Goal: Communication & Community: Answer question/provide support

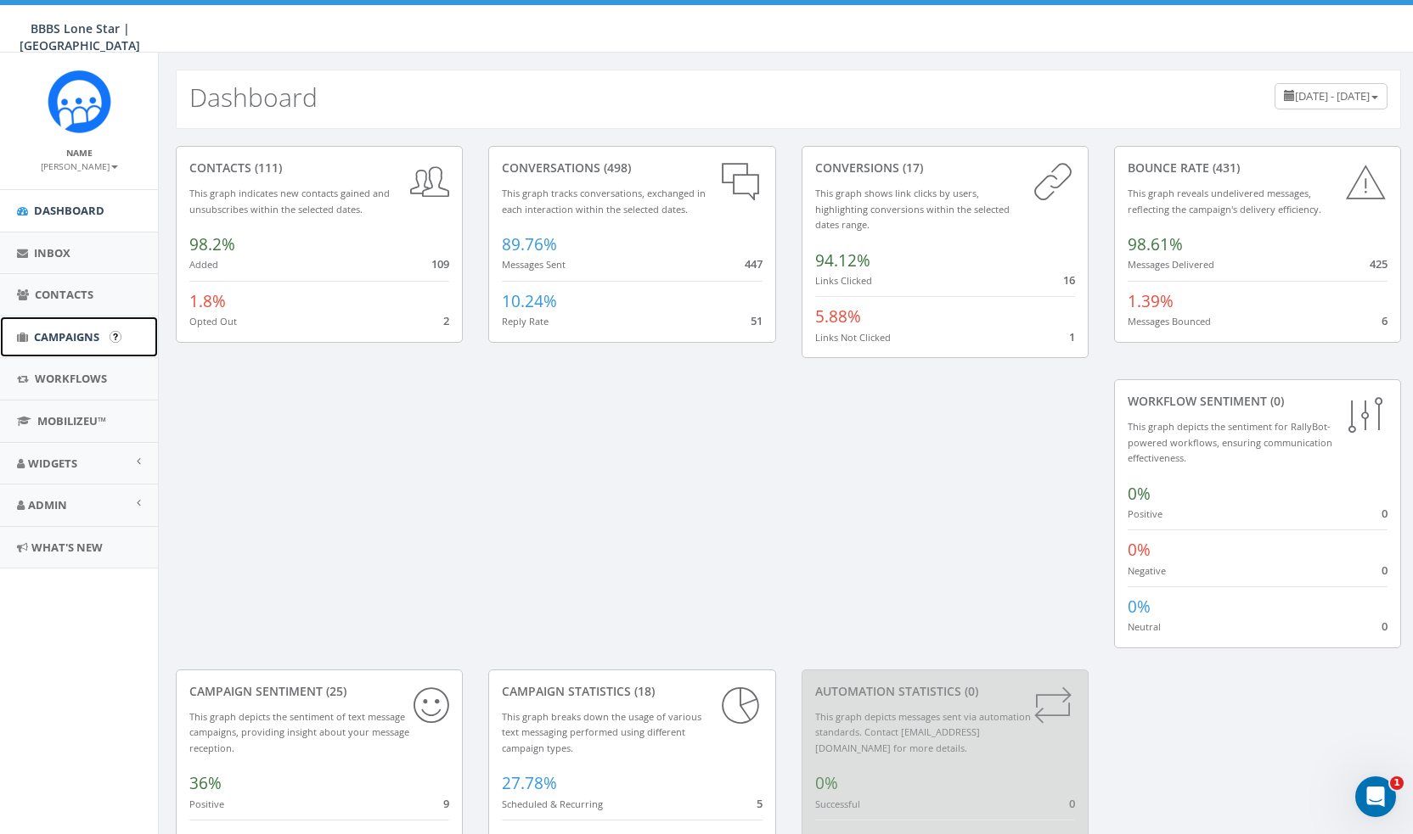
click at [76, 323] on link "Campaigns" at bounding box center [79, 338] width 158 height 42
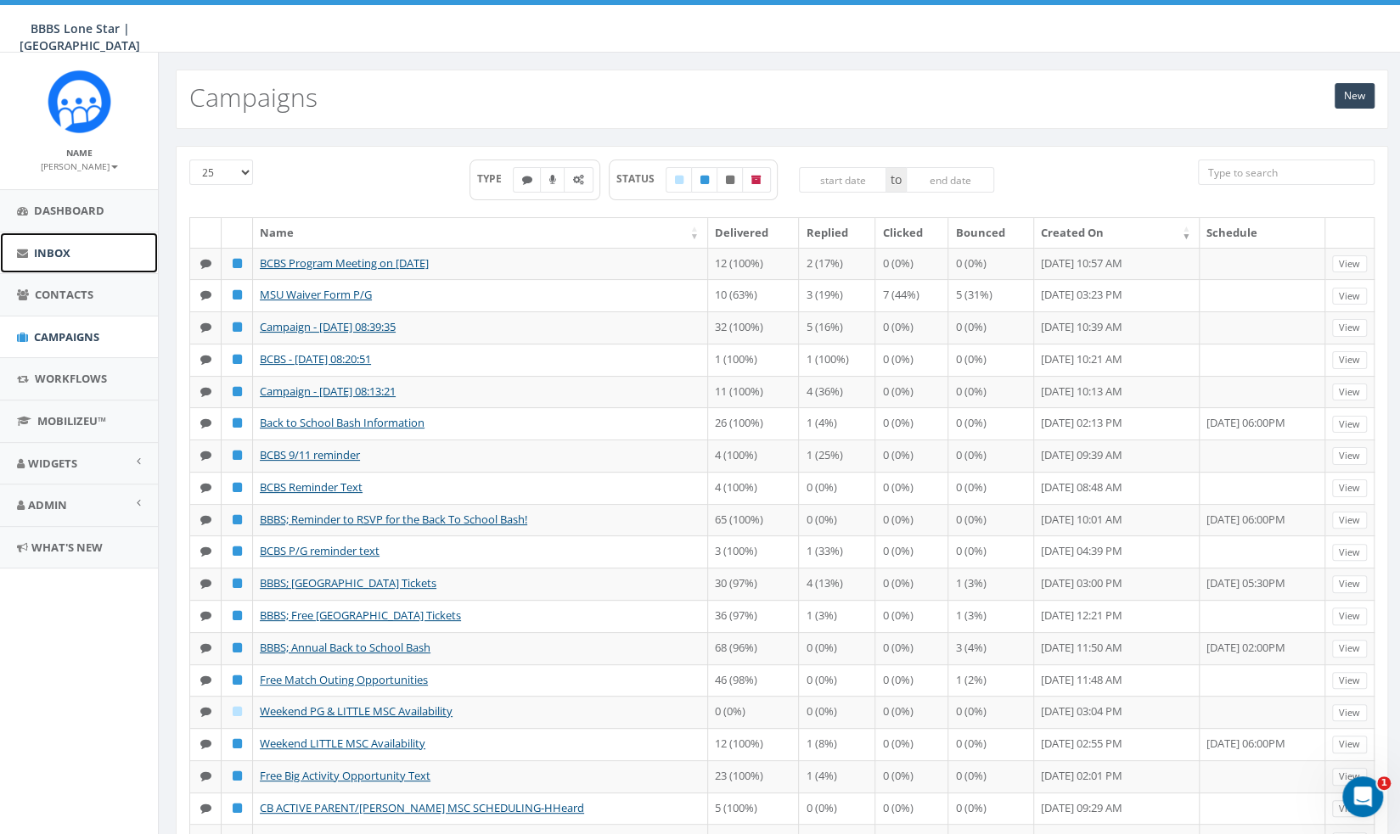
click at [79, 262] on link "Inbox" at bounding box center [79, 254] width 158 height 42
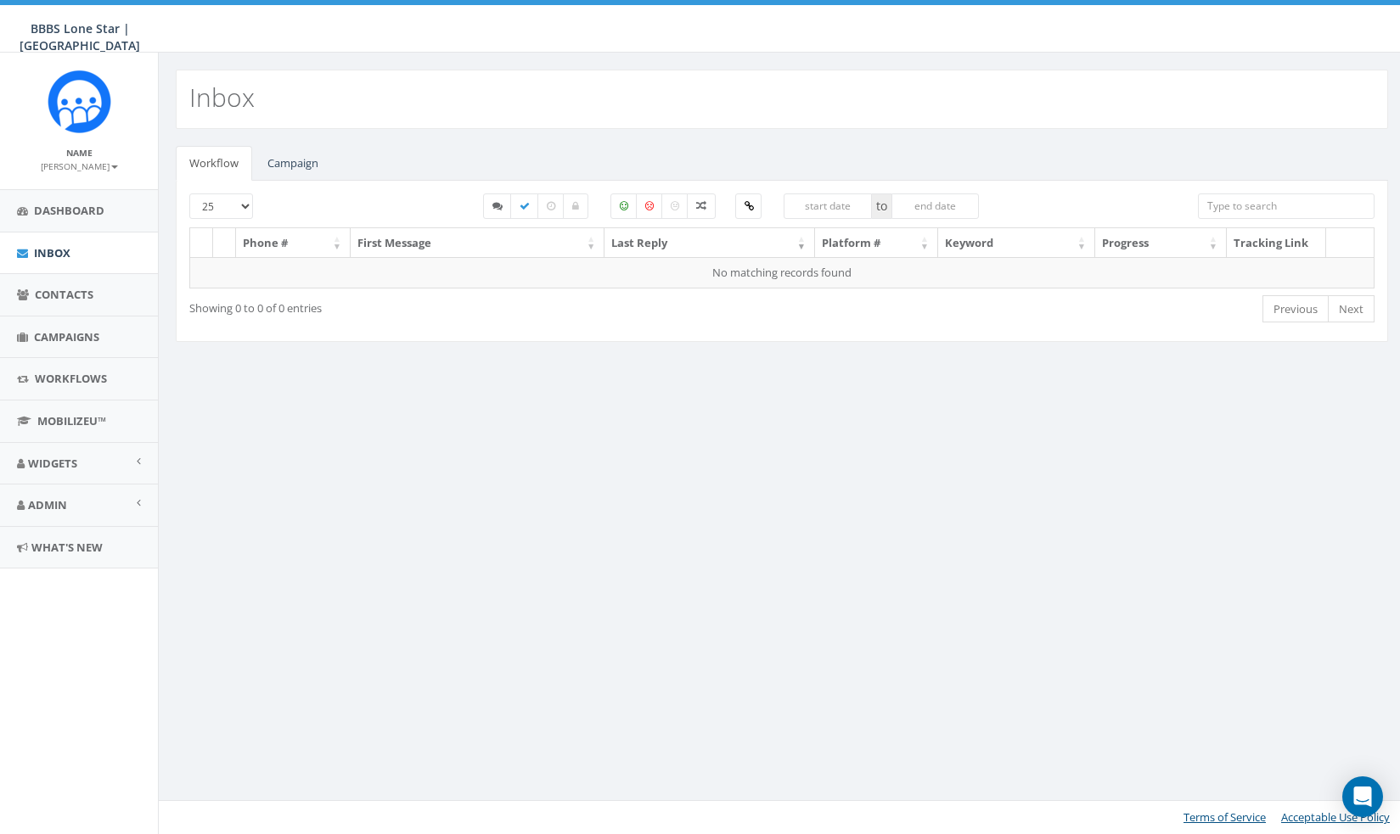
select select
click at [301, 163] on link "Campaign" at bounding box center [293, 163] width 78 height 35
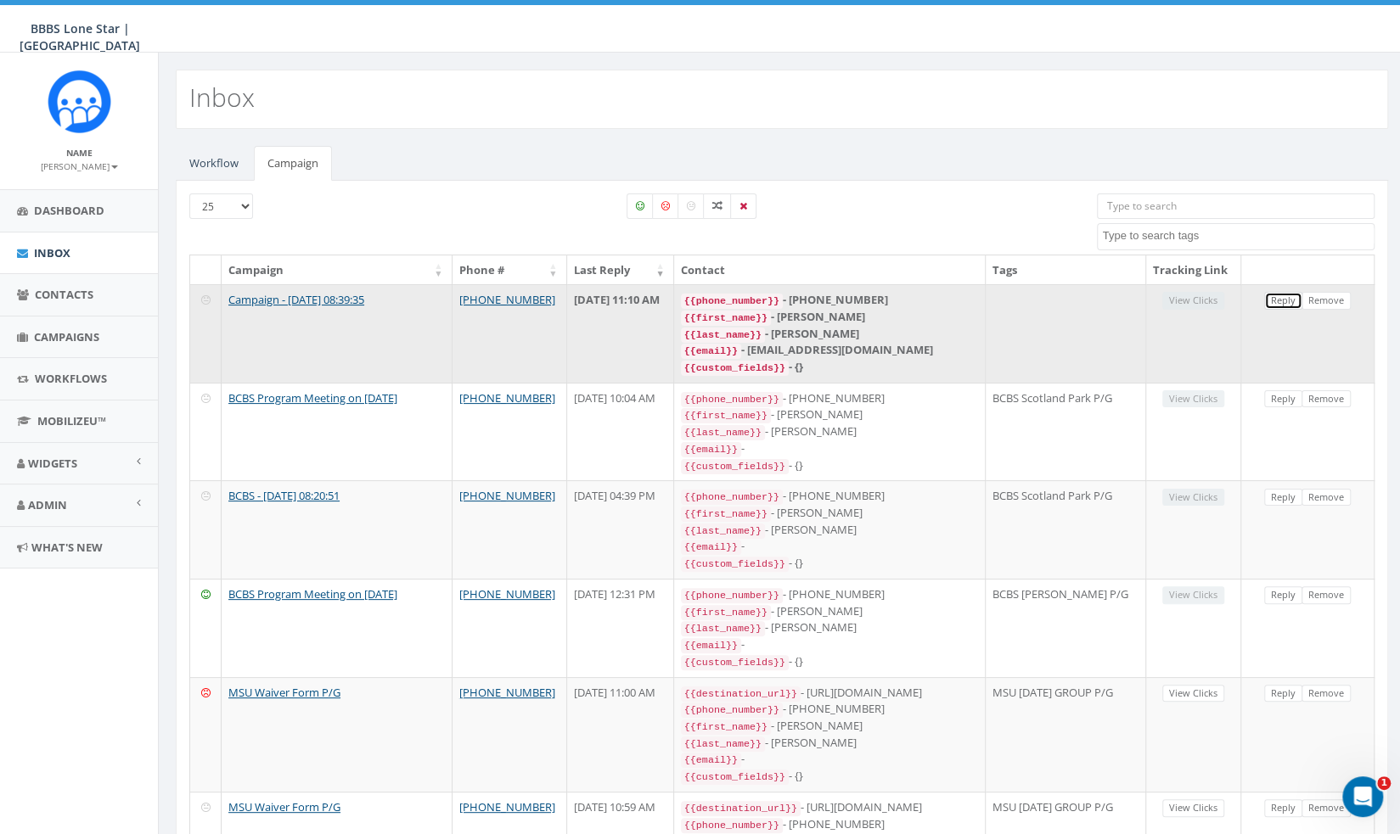
click at [1289, 310] on link "Reply" at bounding box center [1283, 301] width 38 height 18
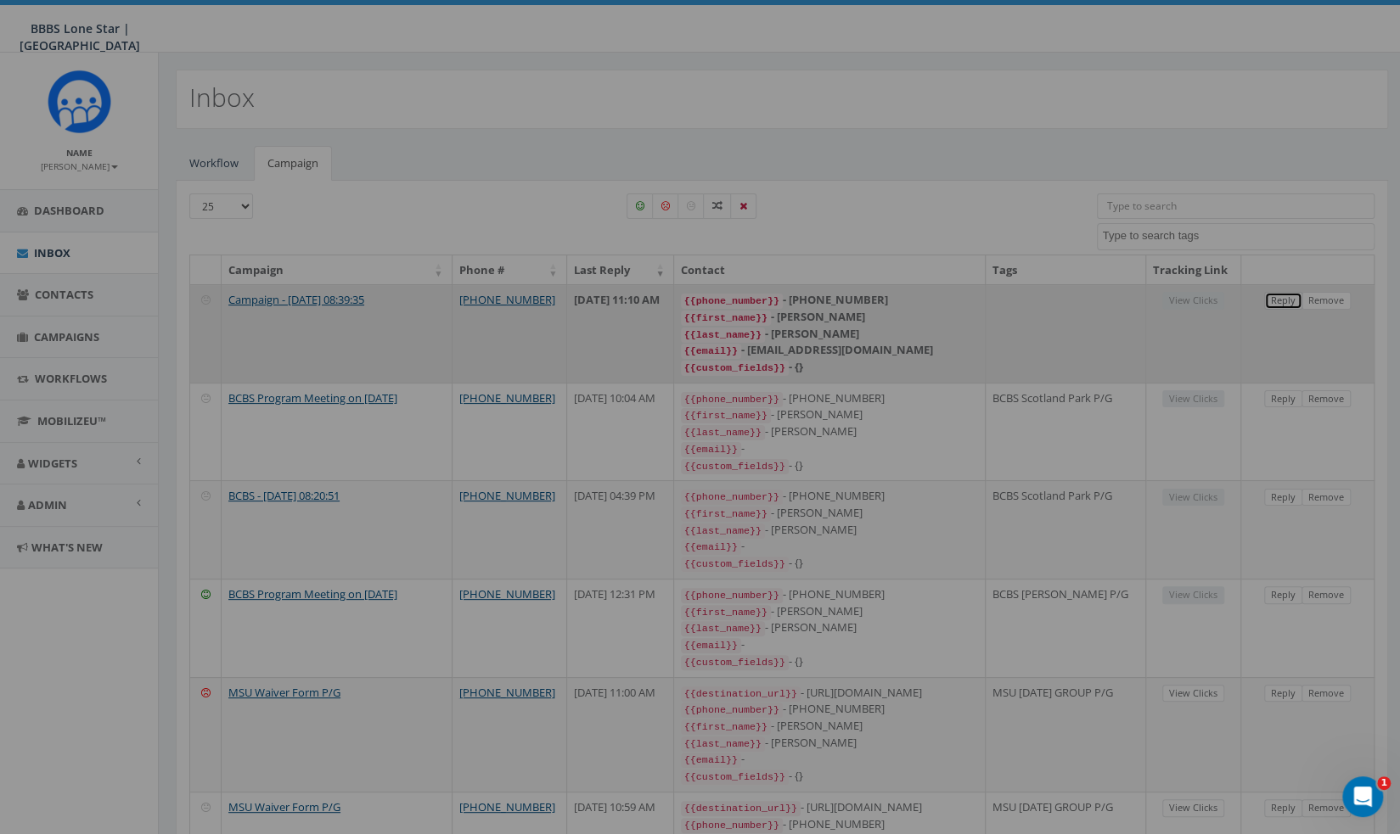
select select
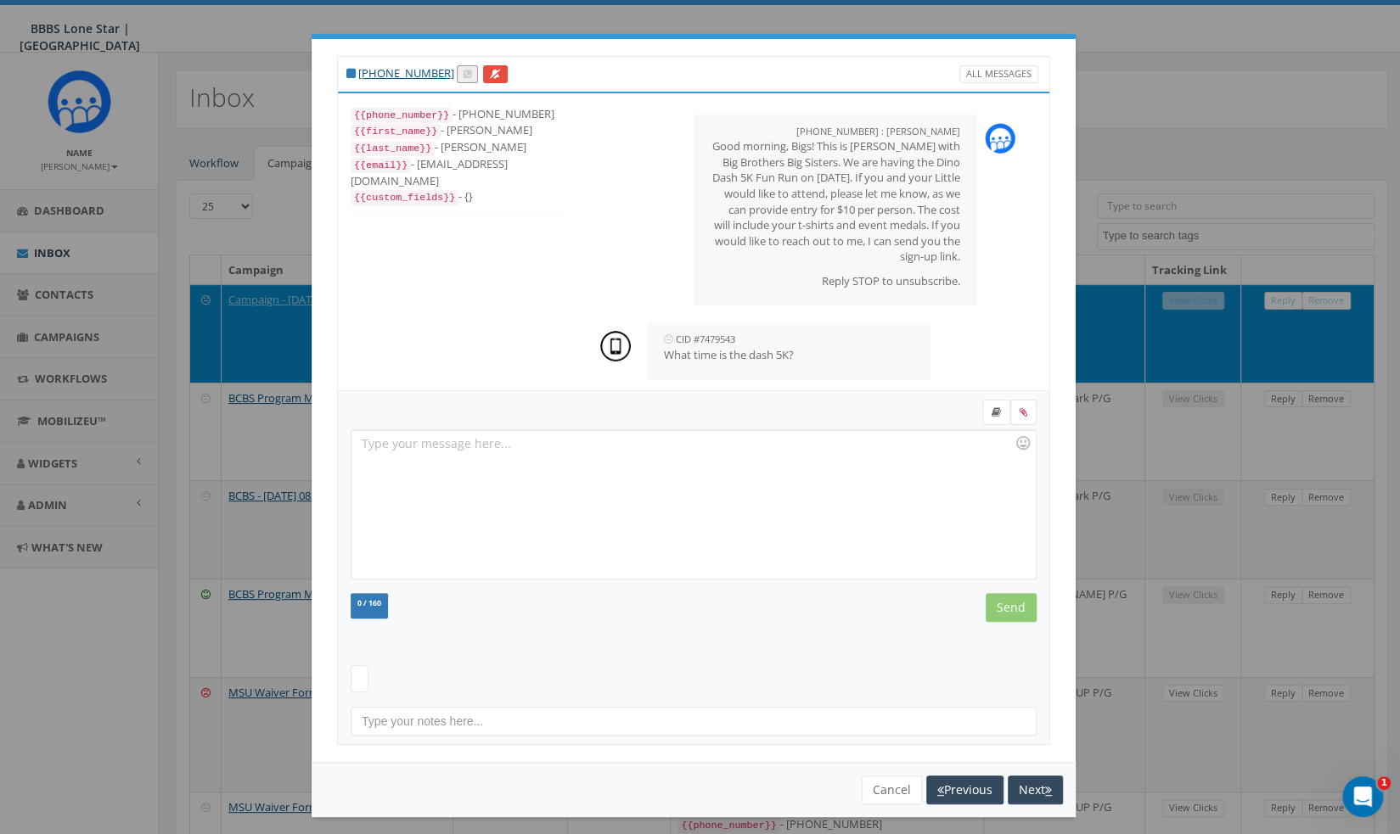
scroll to position [159, 0]
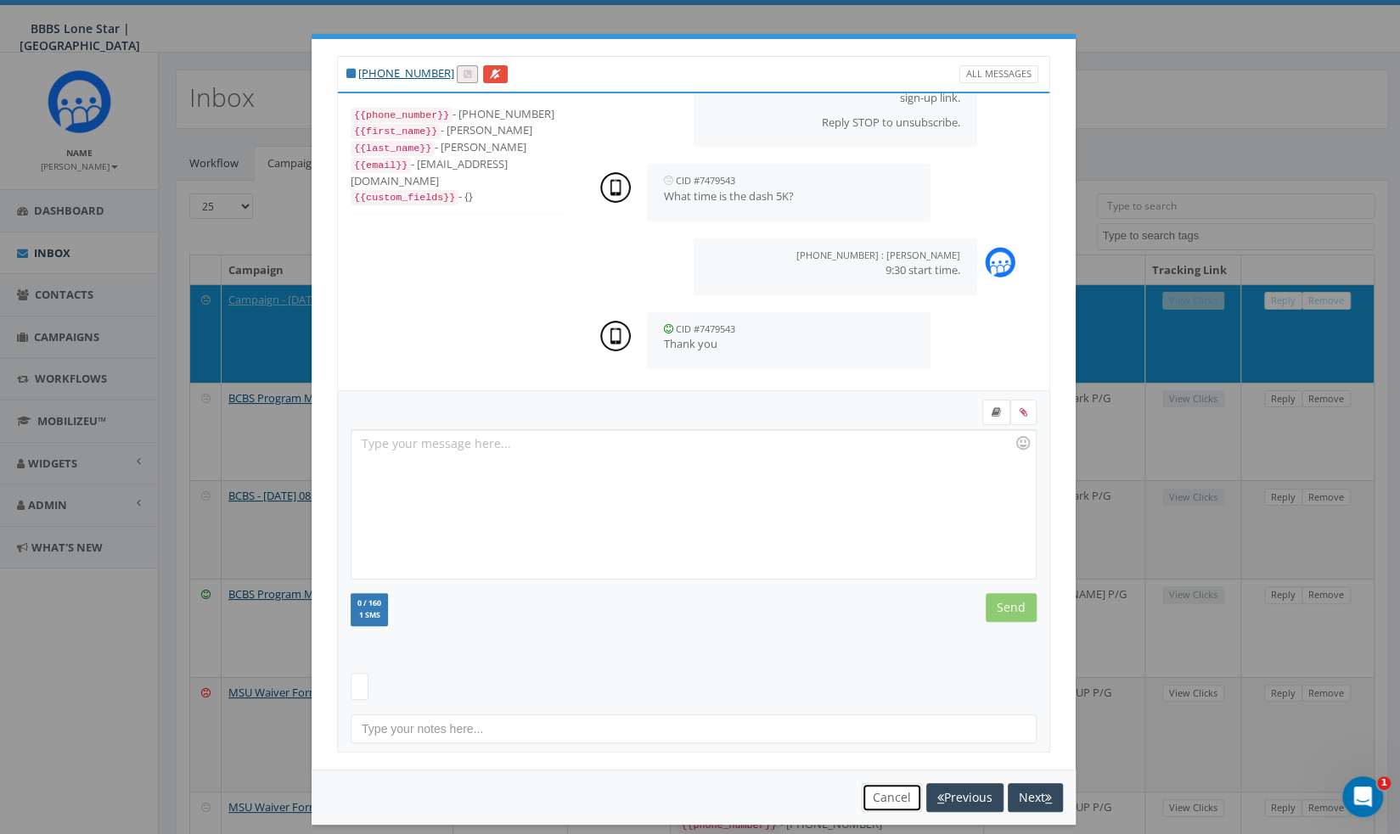
click at [879, 802] on button "Cancel" at bounding box center [892, 798] width 60 height 29
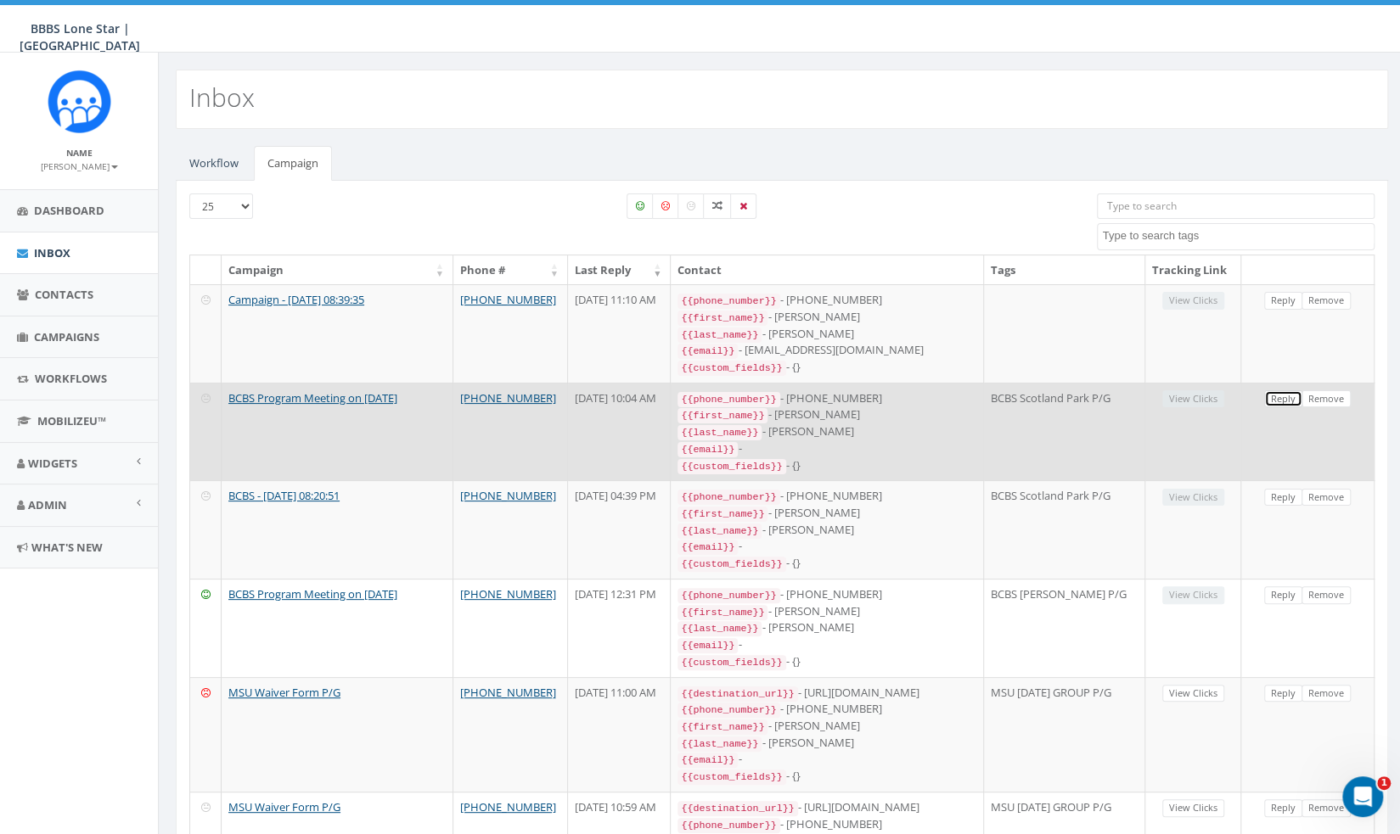
click at [1290, 408] on link "Reply" at bounding box center [1283, 399] width 38 height 18
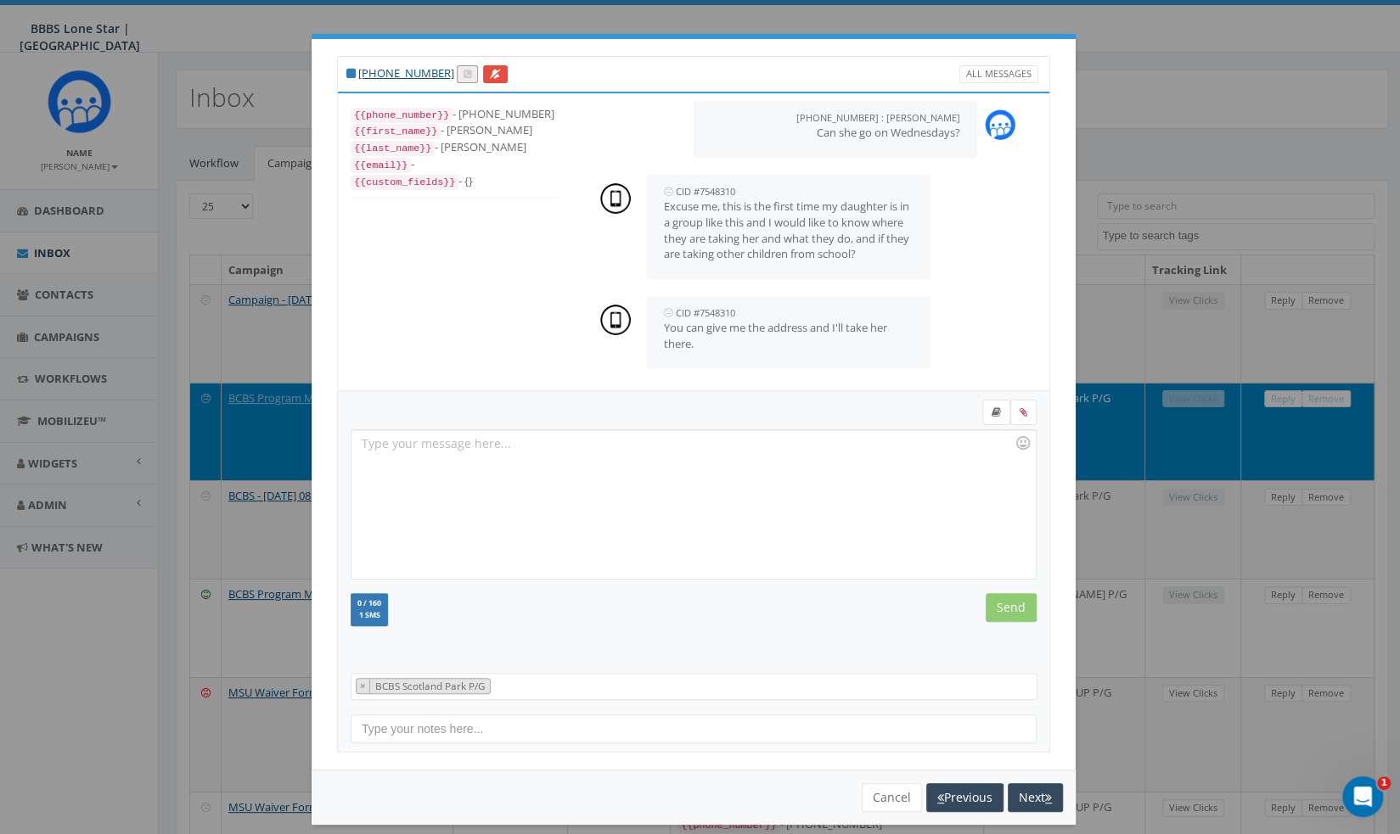
scroll to position [406, 0]
click at [1045, 795] on icon "button" at bounding box center [1048, 798] width 7 height 12
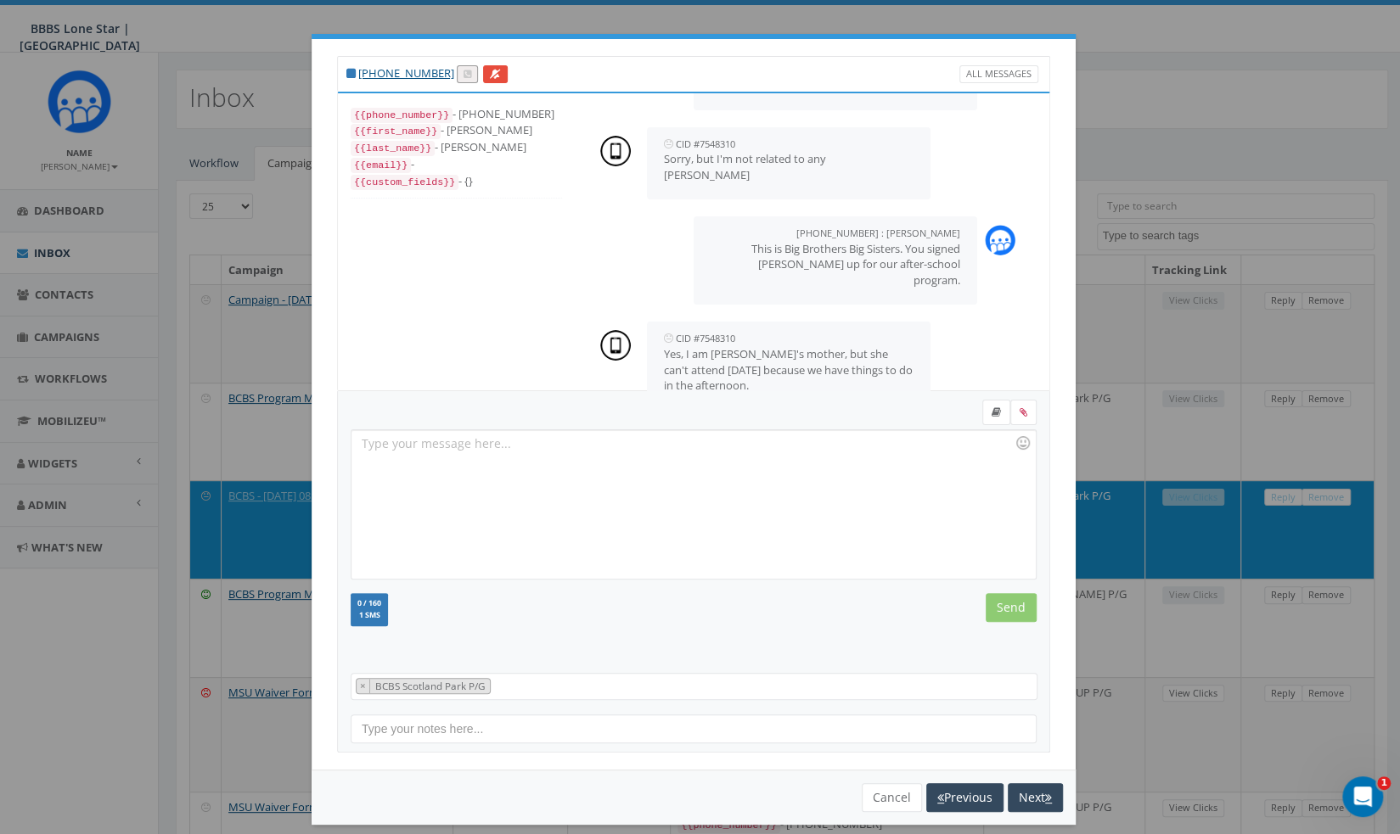
scroll to position [238, 0]
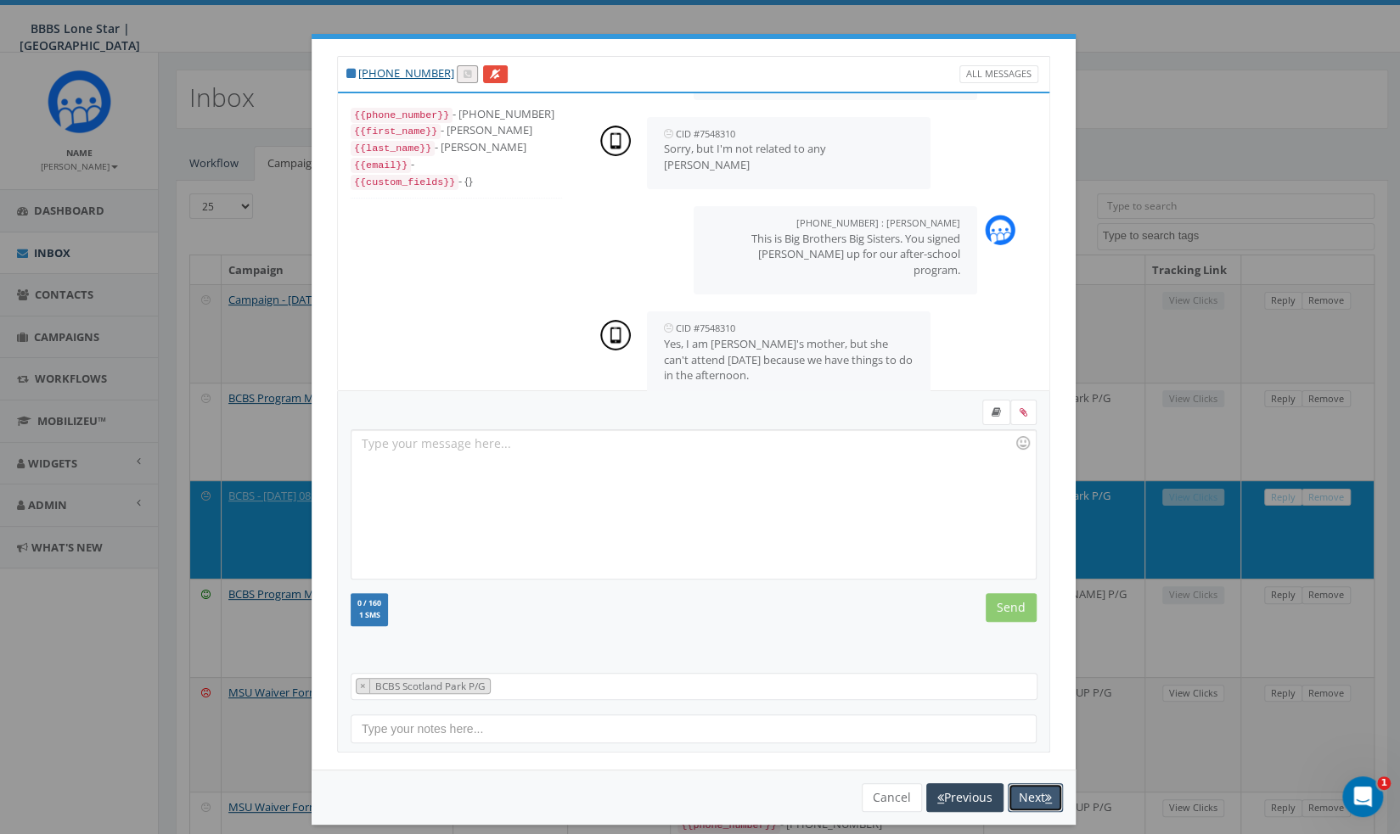
click at [1045, 795] on icon "button" at bounding box center [1048, 798] width 7 height 12
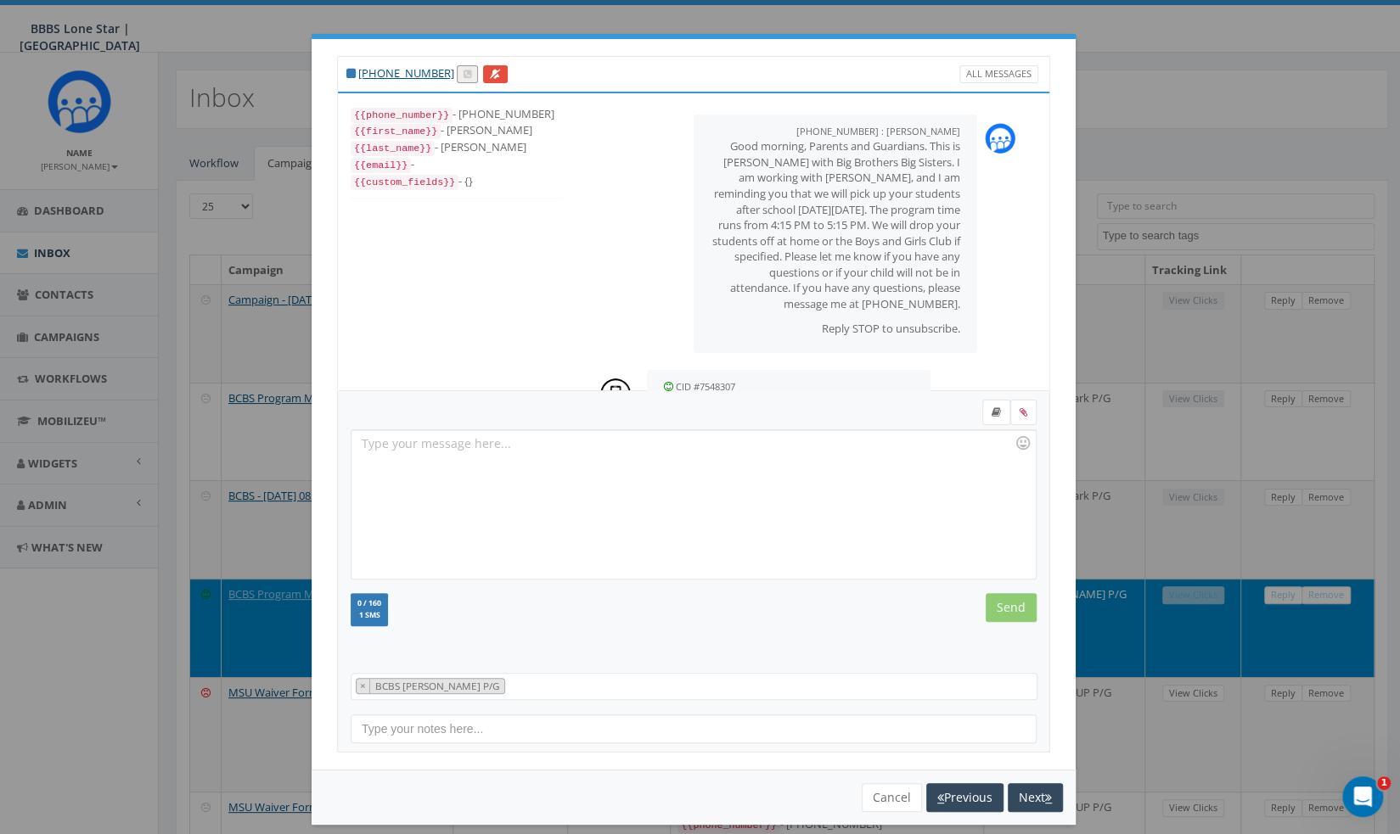
scroll to position [89, 0]
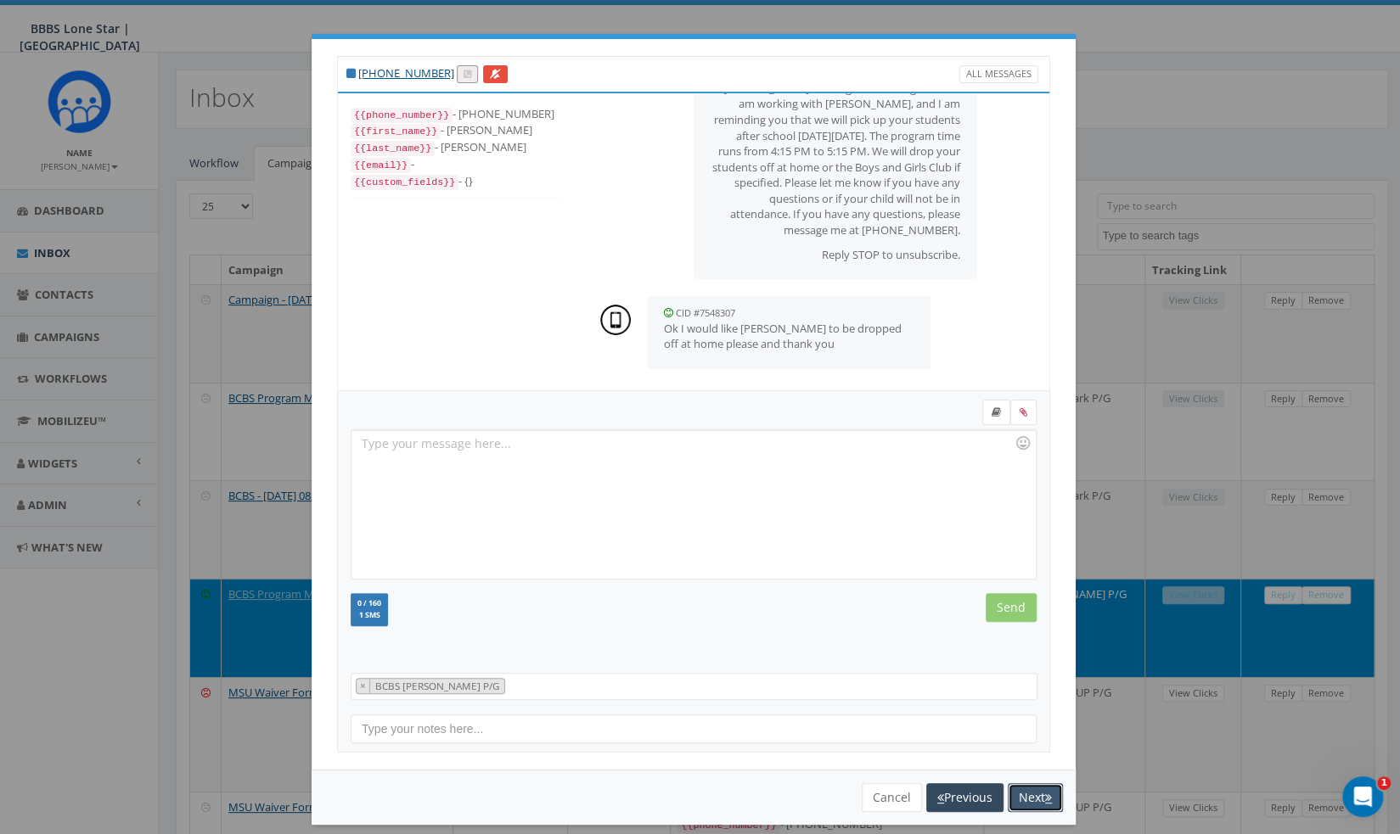
click at [1045, 795] on icon "button" at bounding box center [1048, 798] width 7 height 12
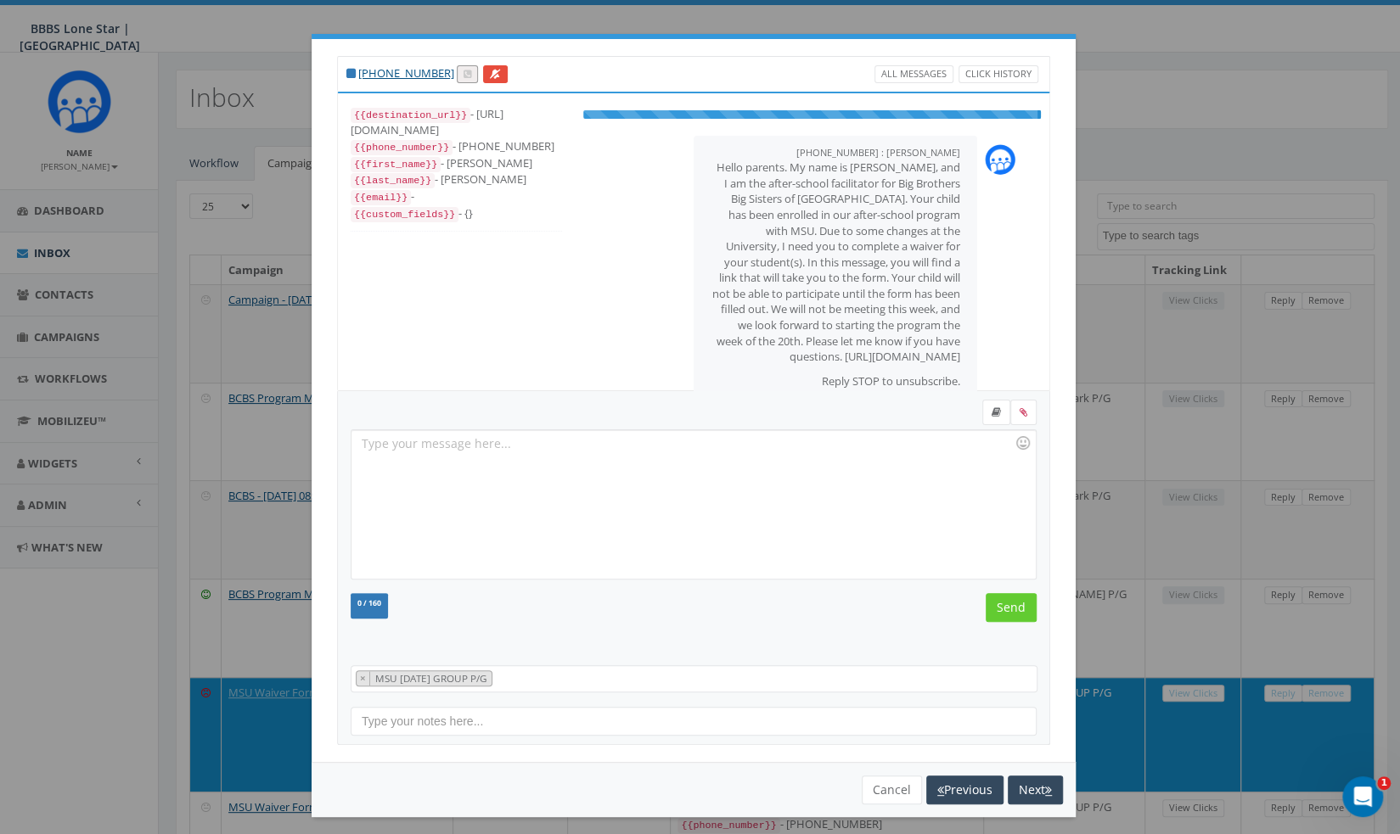
scroll to position [105, 0]
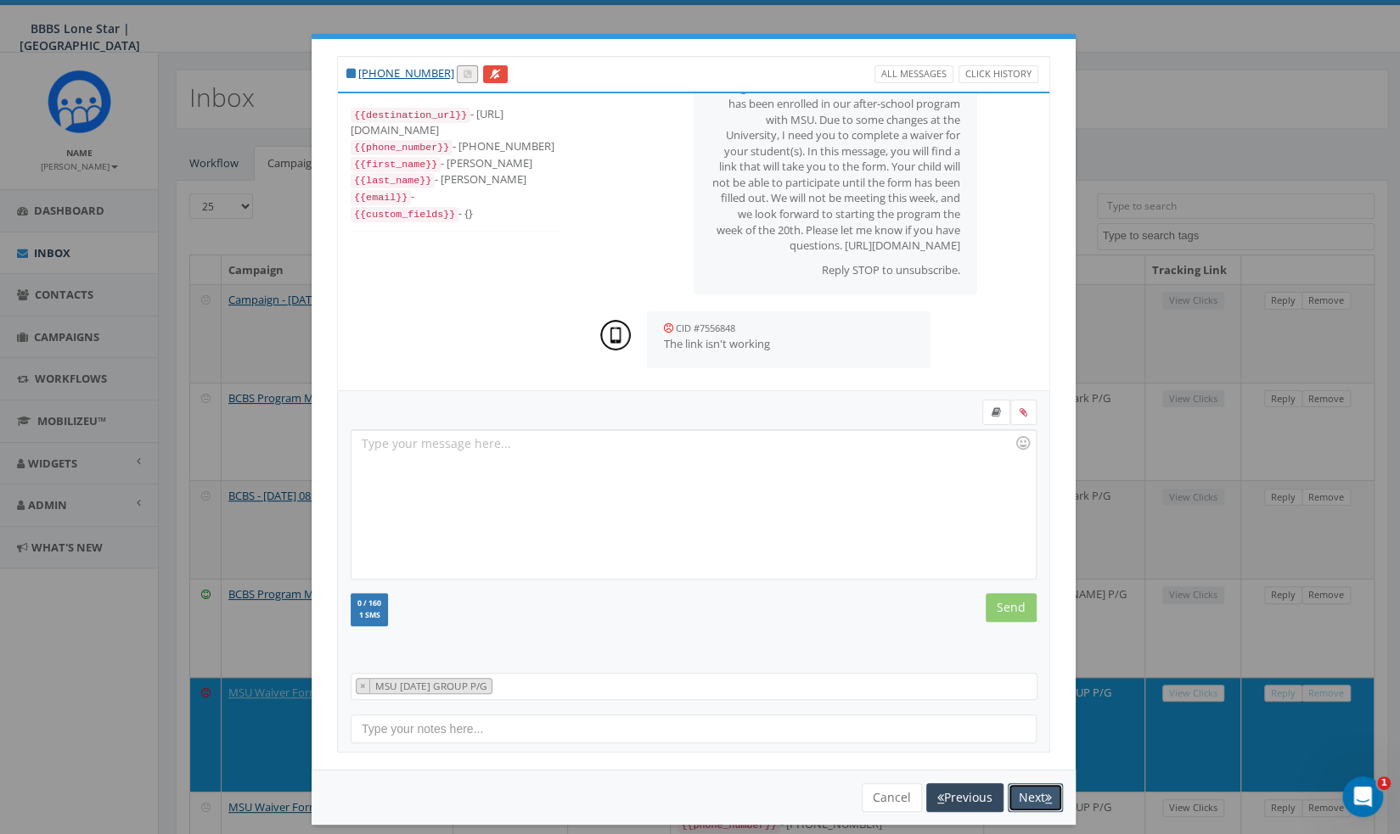
click at [1045, 795] on icon "button" at bounding box center [1048, 798] width 7 height 12
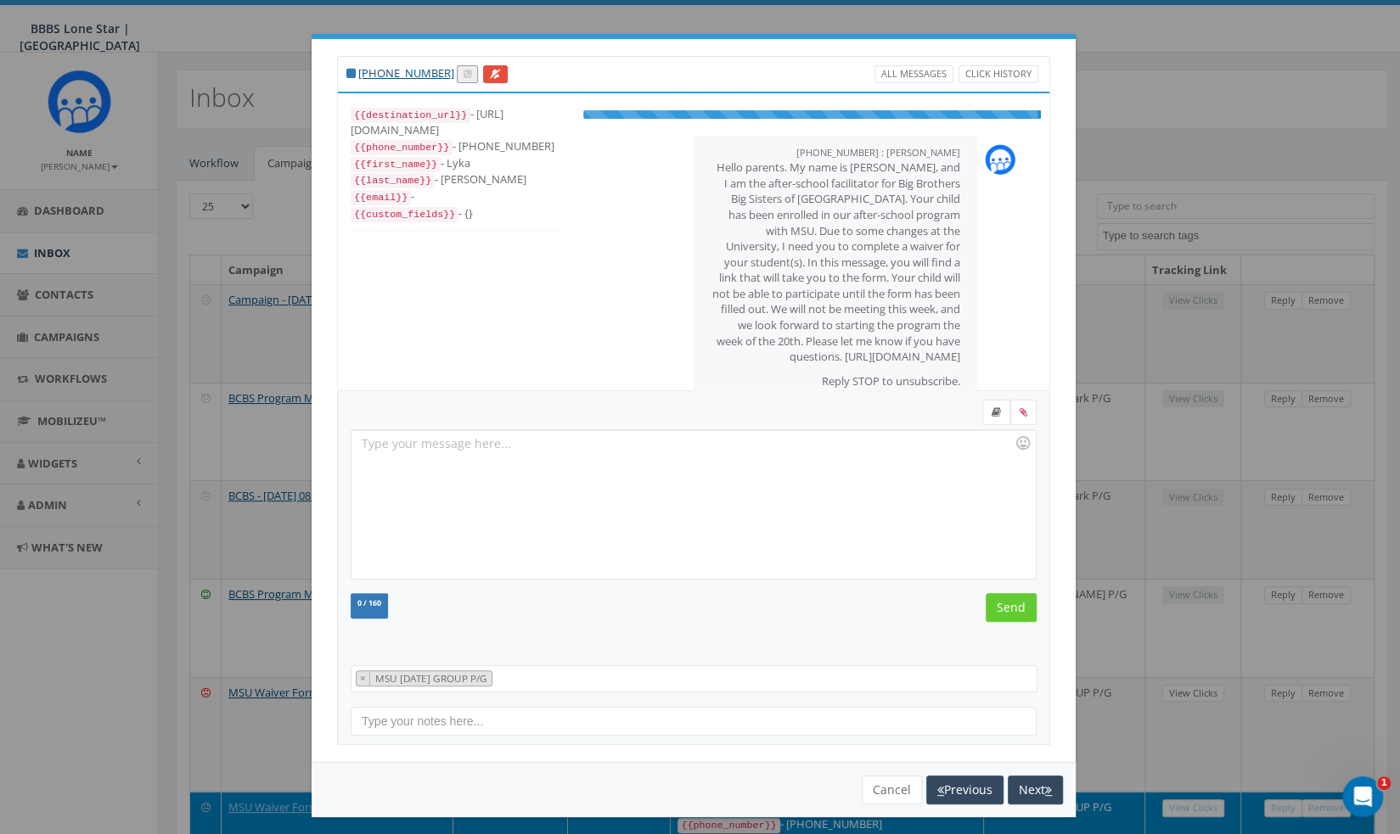
scroll to position [158, 0]
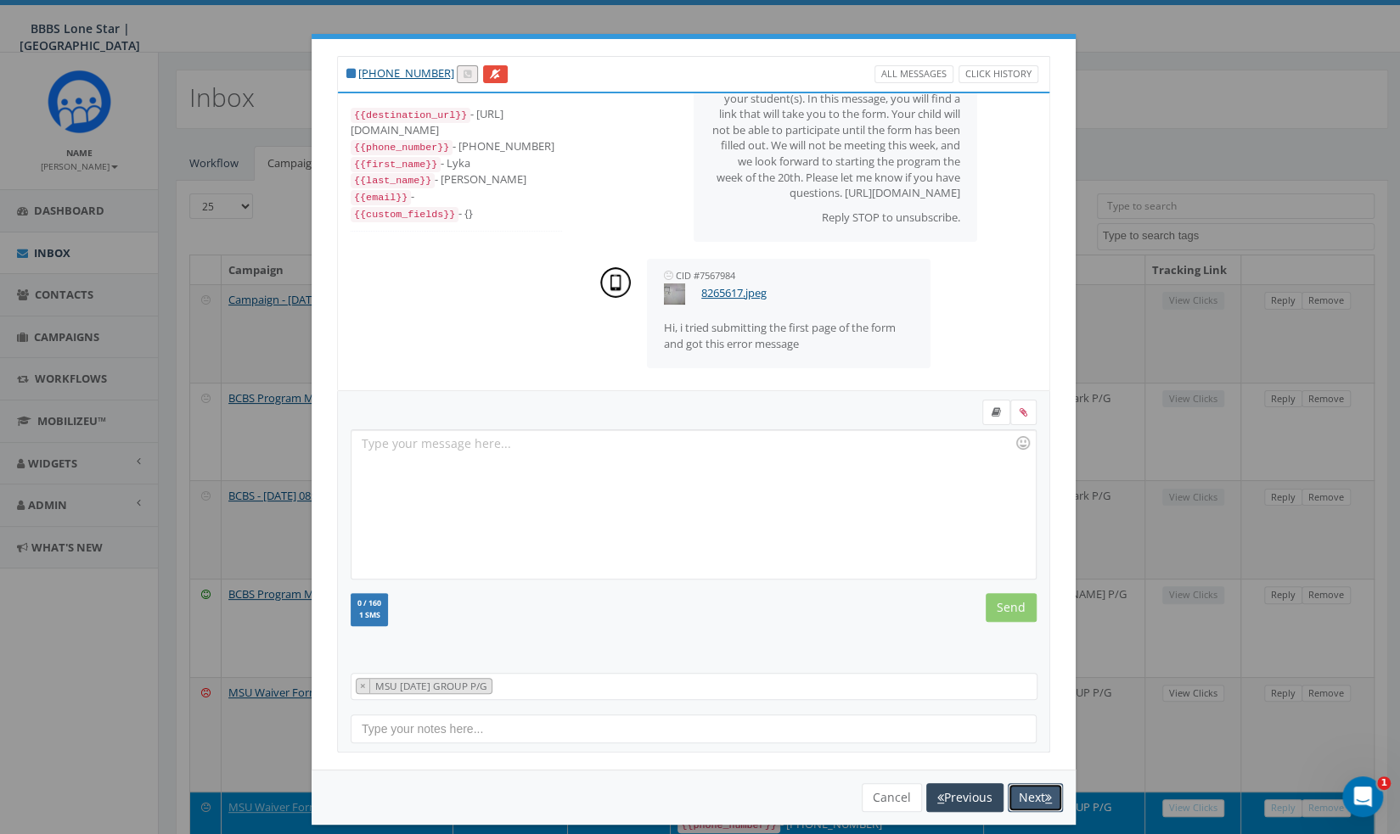
click at [1045, 799] on icon "button" at bounding box center [1048, 798] width 7 height 12
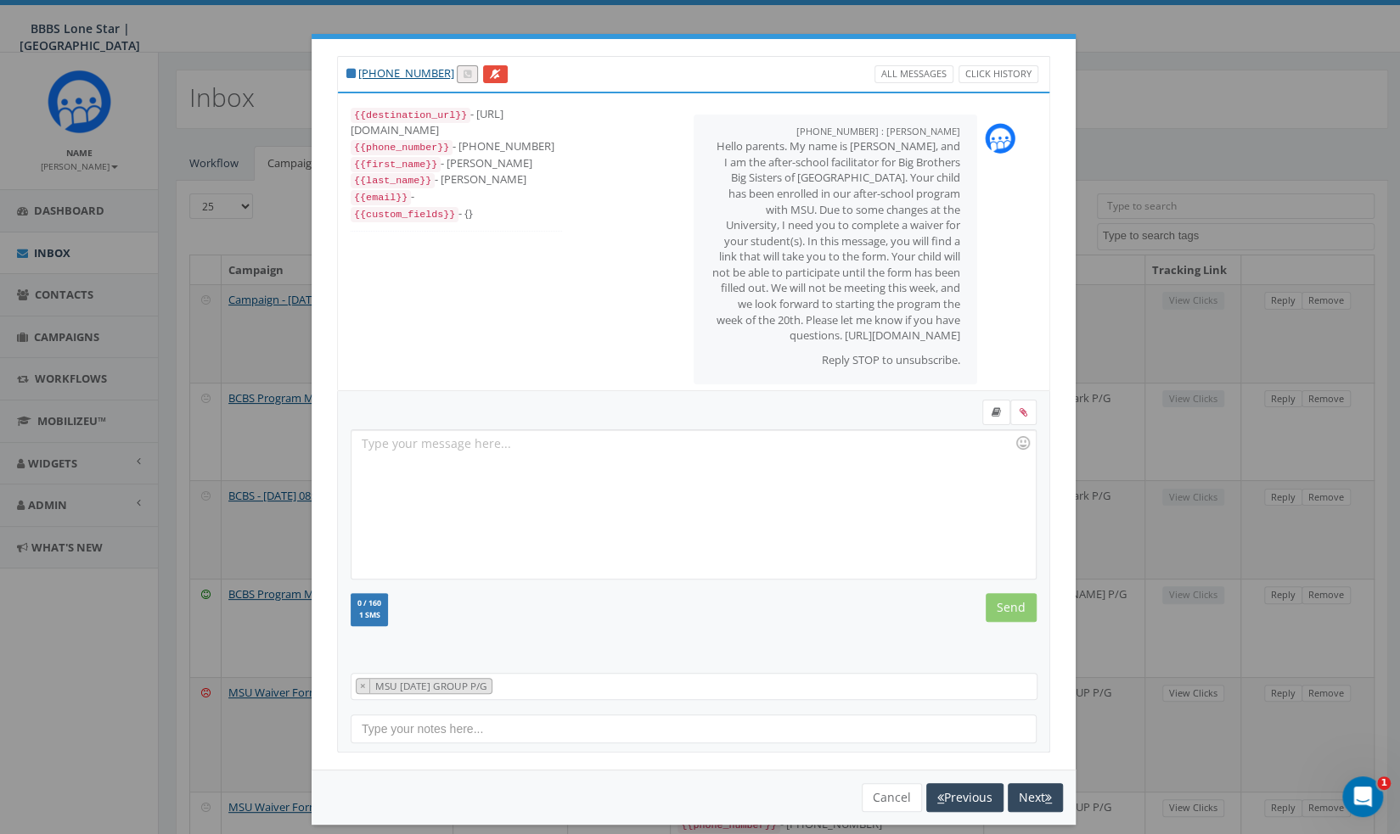
scroll to position [121, 0]
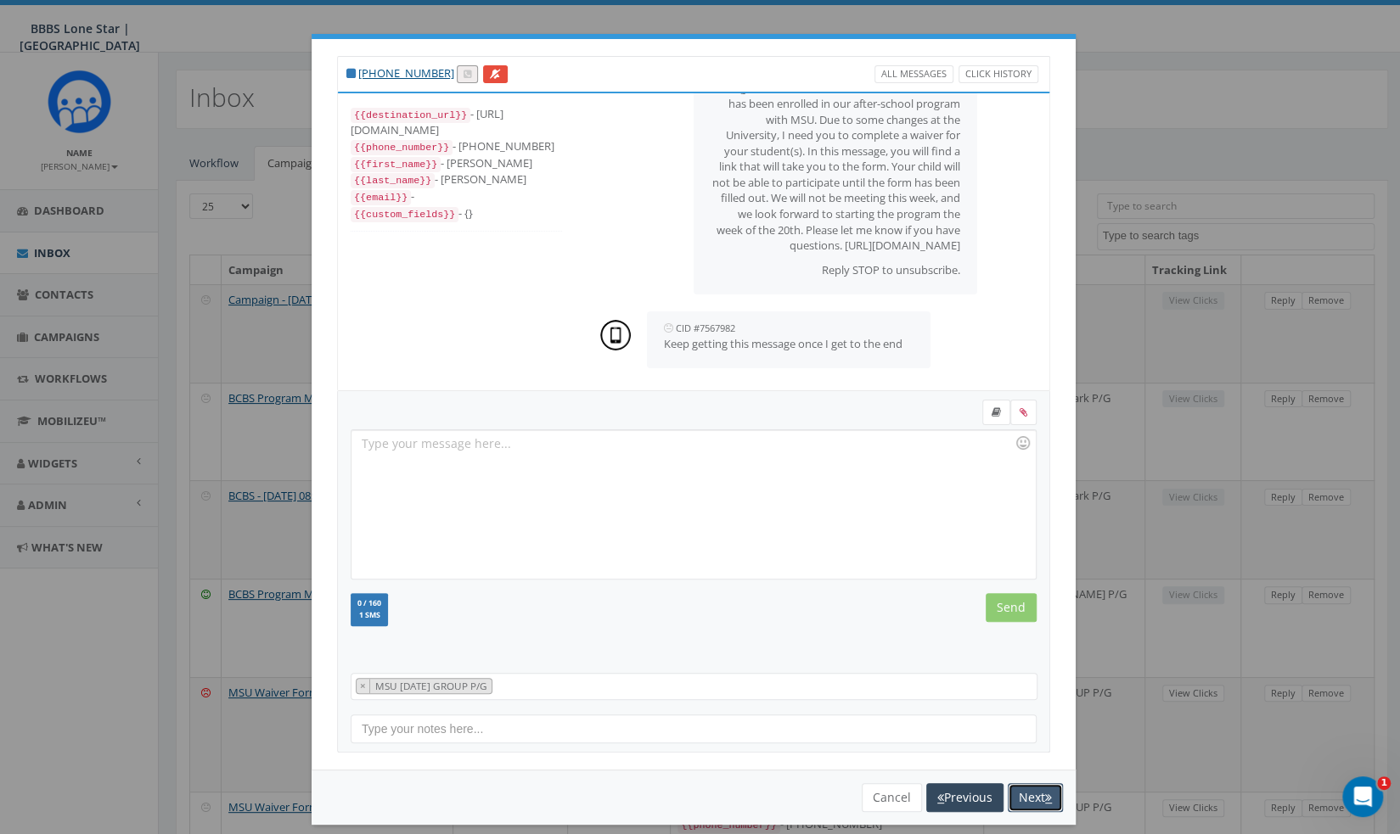
click at [1045, 792] on icon "button" at bounding box center [1048, 798] width 7 height 12
select select
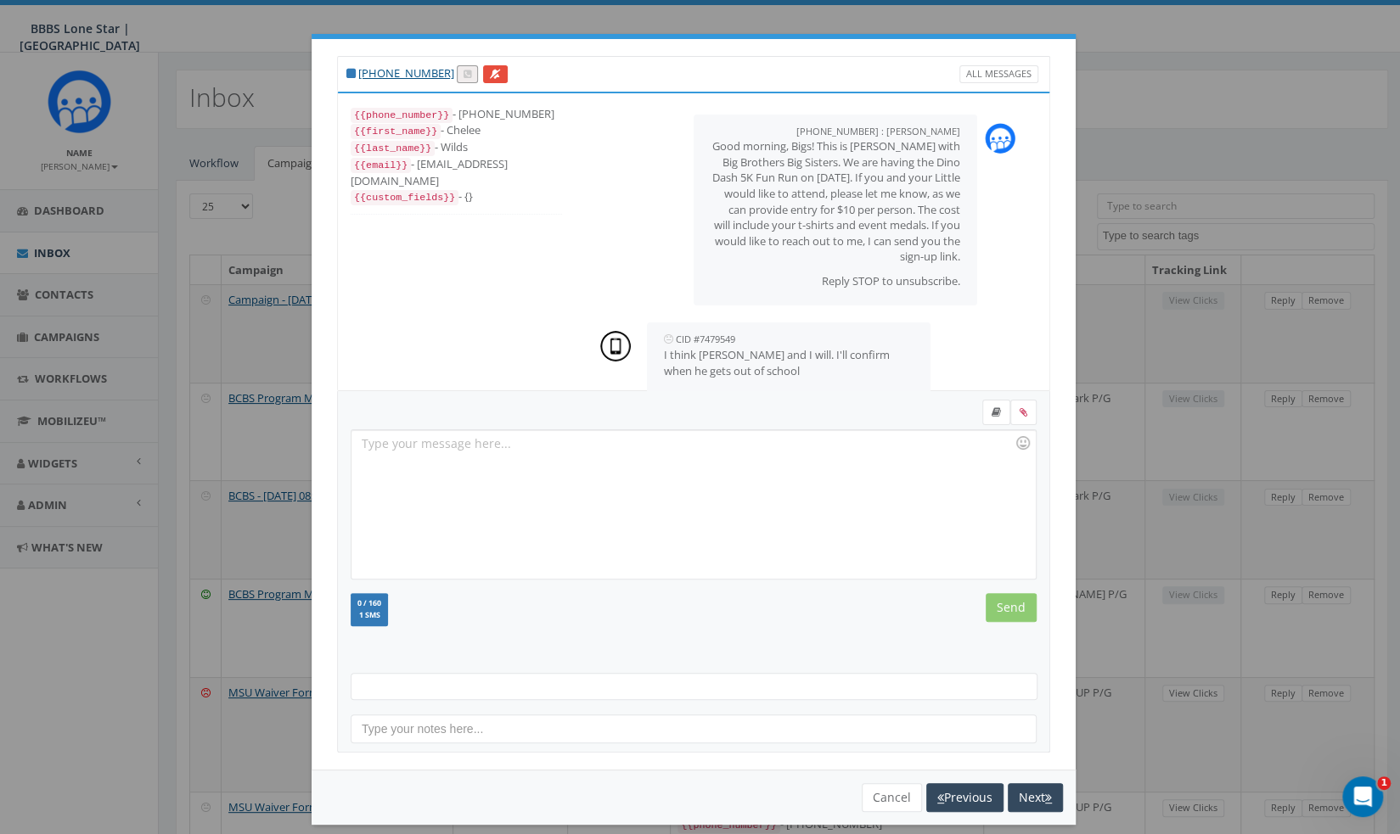
scroll to position [1649, 0]
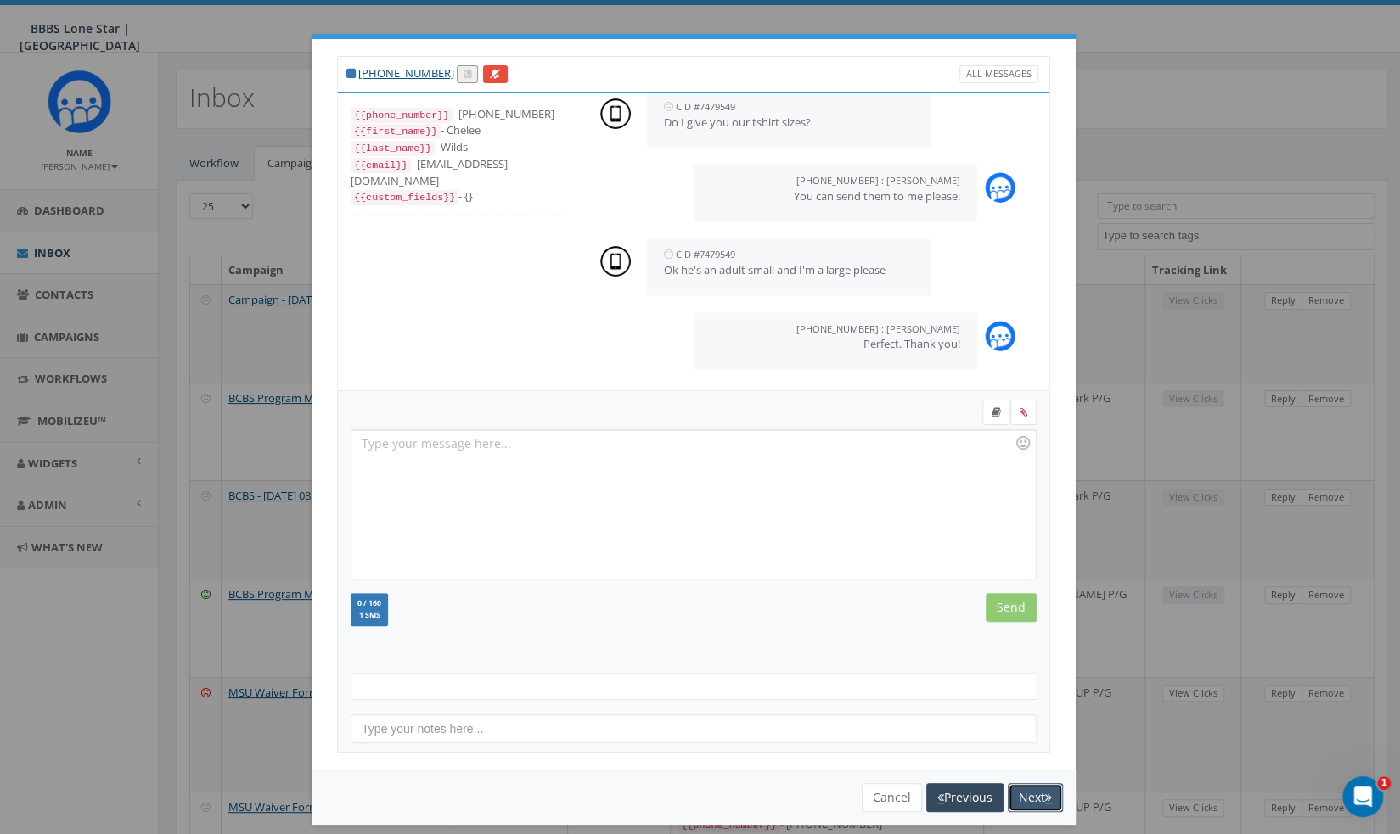
click at [1045, 792] on icon "button" at bounding box center [1048, 798] width 7 height 12
select select
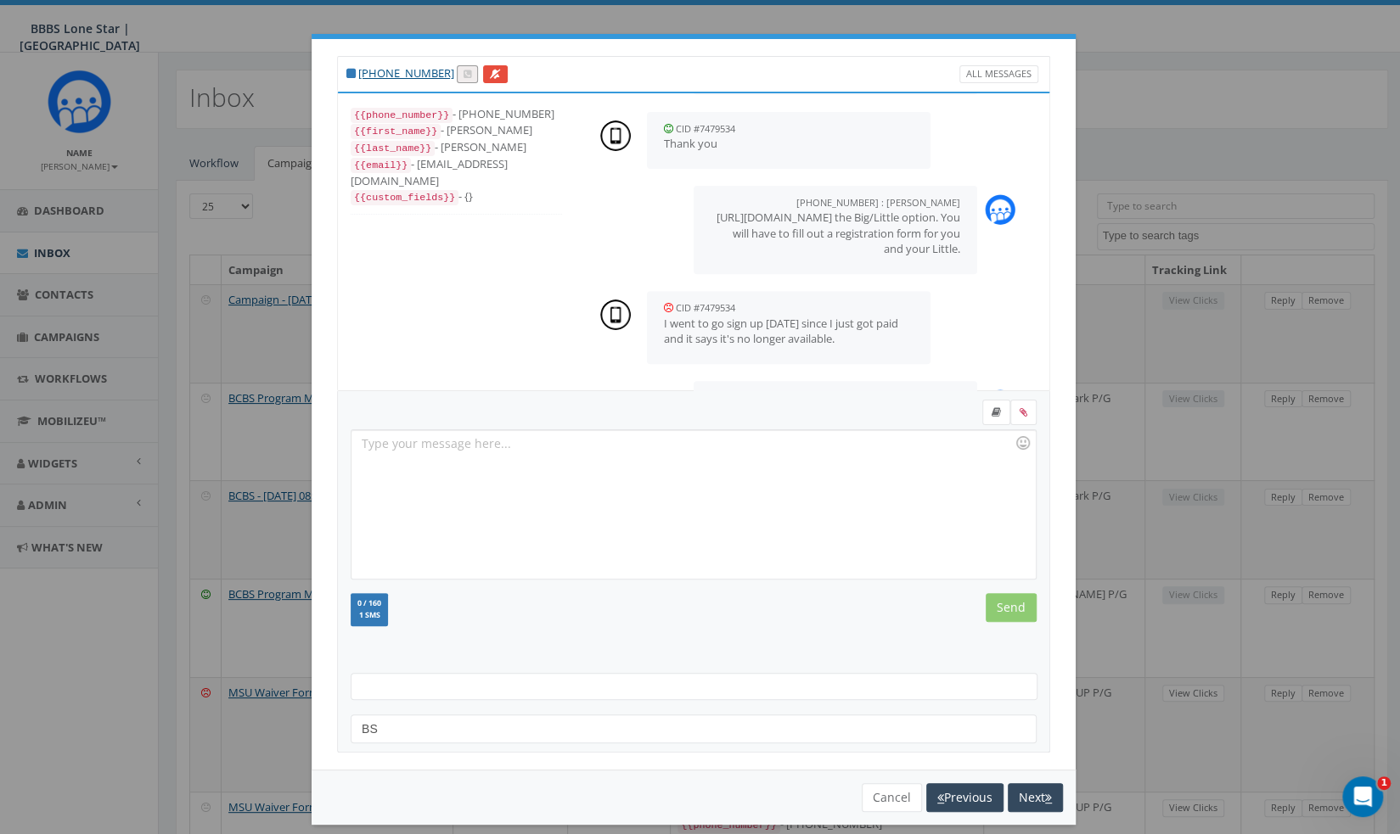
scroll to position [514, 0]
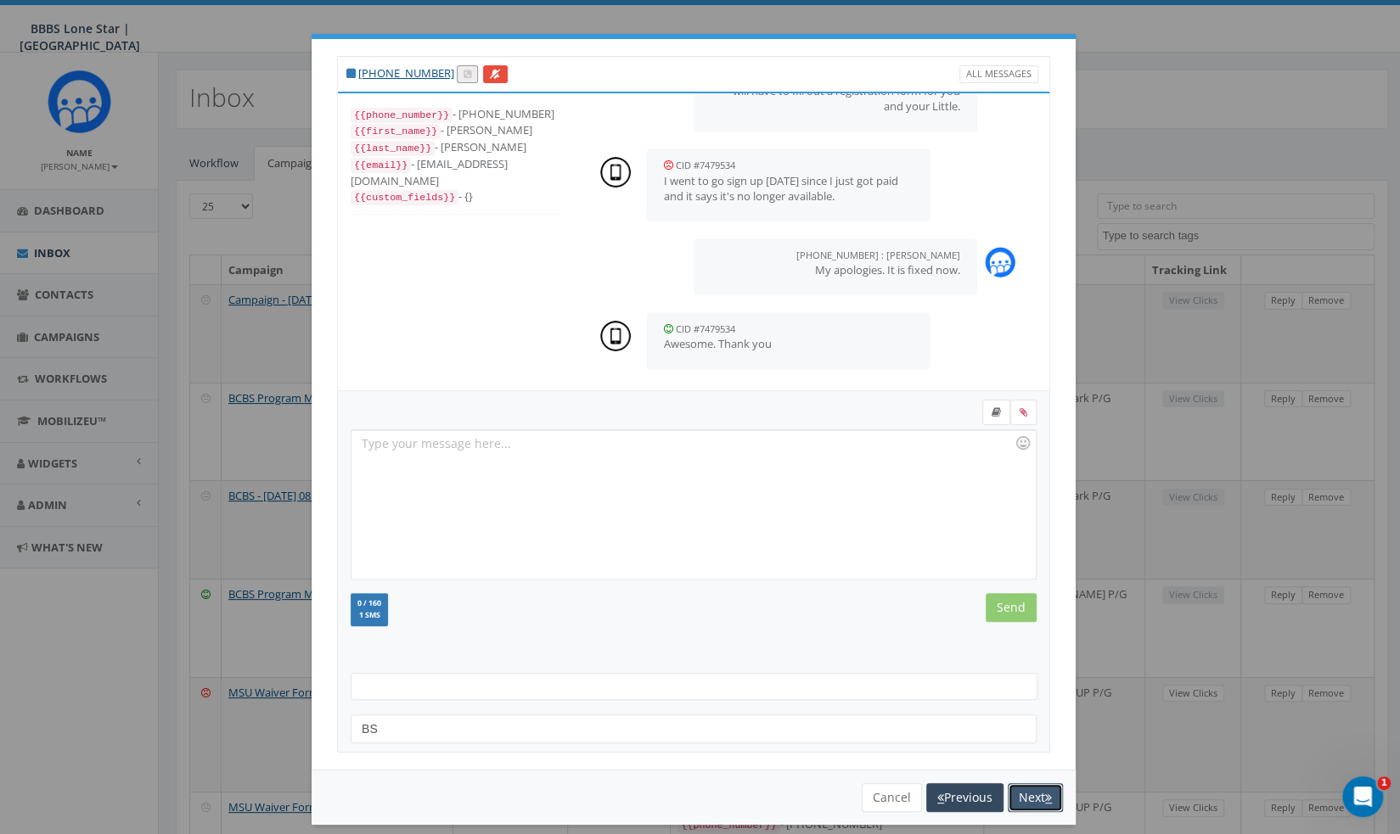
click at [1045, 792] on icon "button" at bounding box center [1048, 798] width 7 height 12
select select
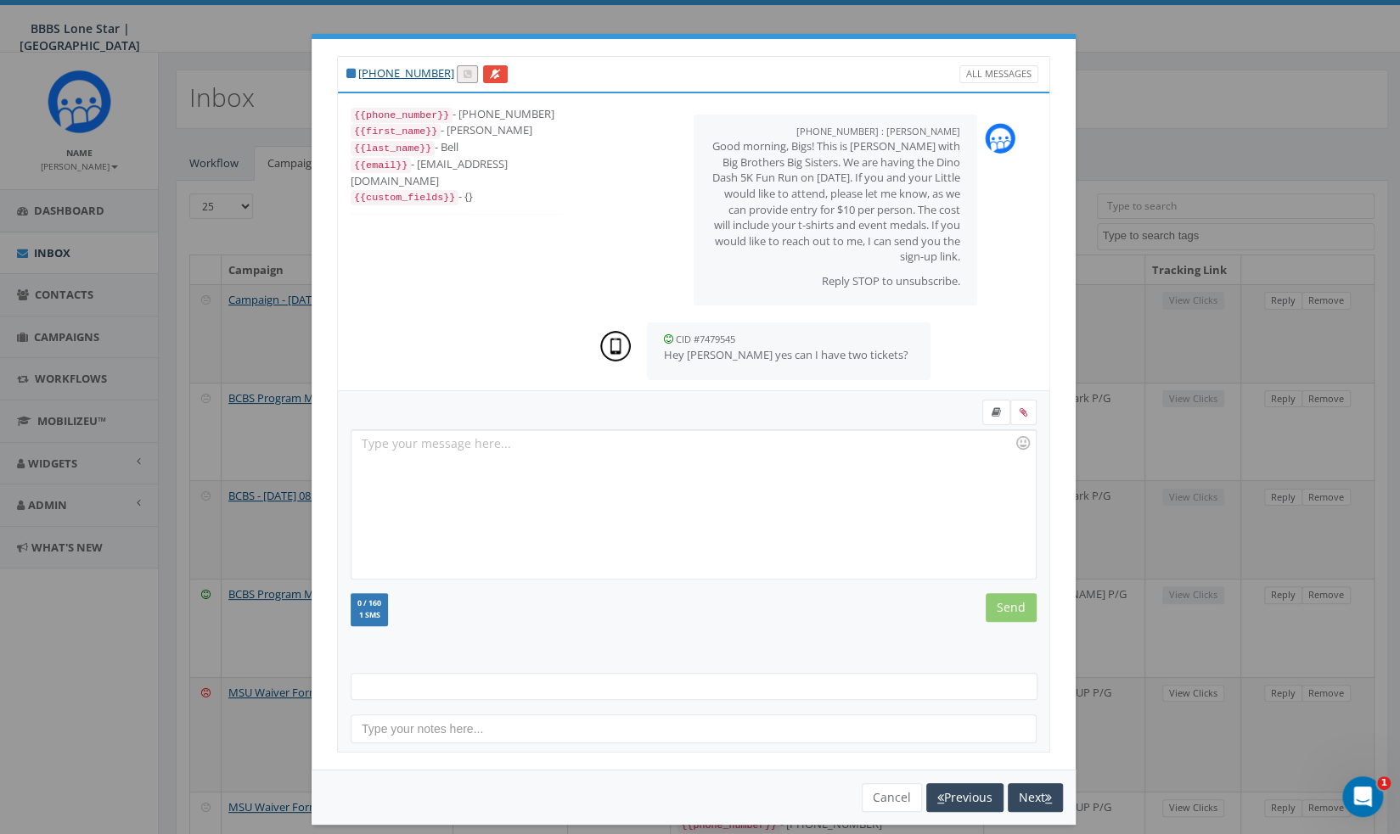
scroll to position [280, 0]
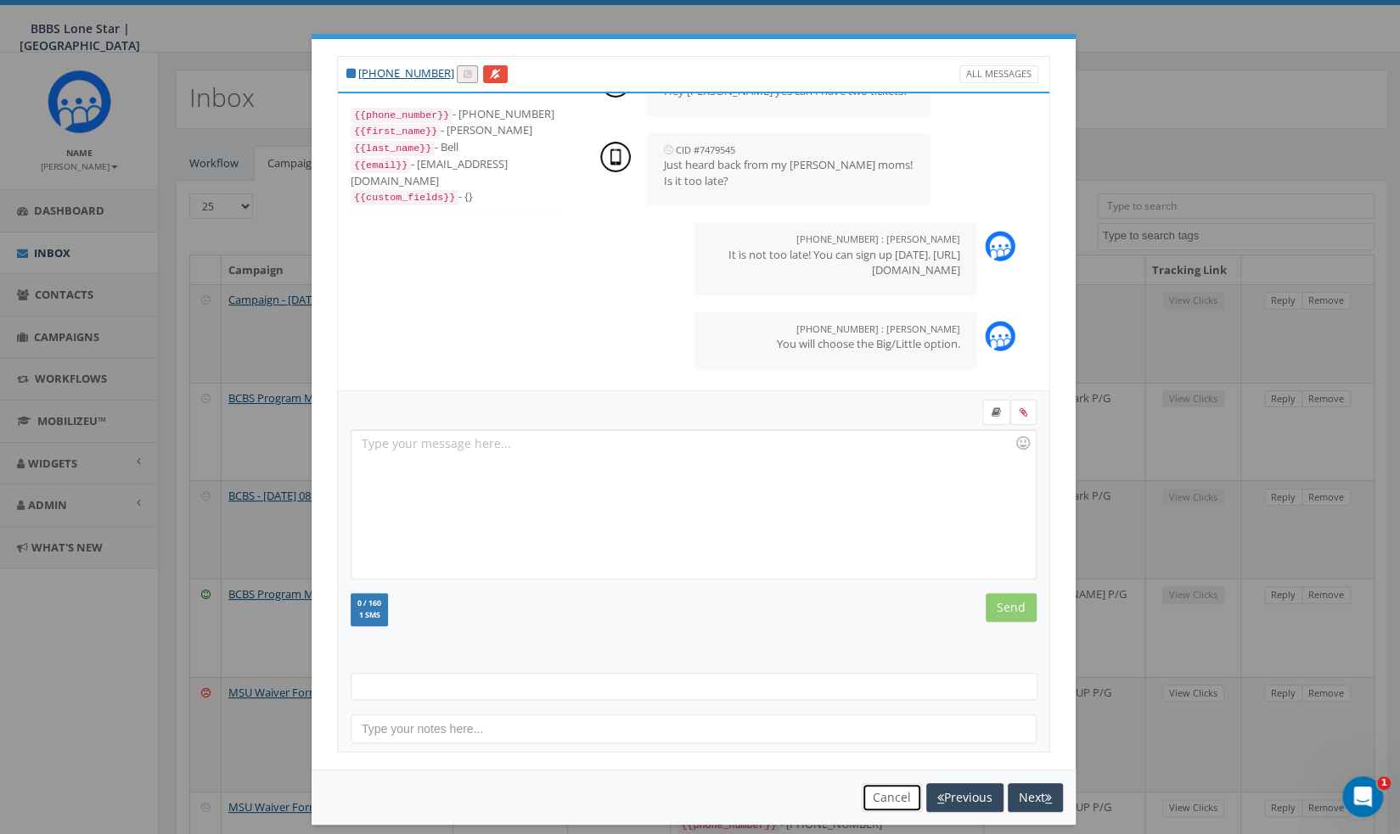
click at [895, 793] on button "Cancel" at bounding box center [892, 798] width 60 height 29
